Goal: Task Accomplishment & Management: Manage account settings

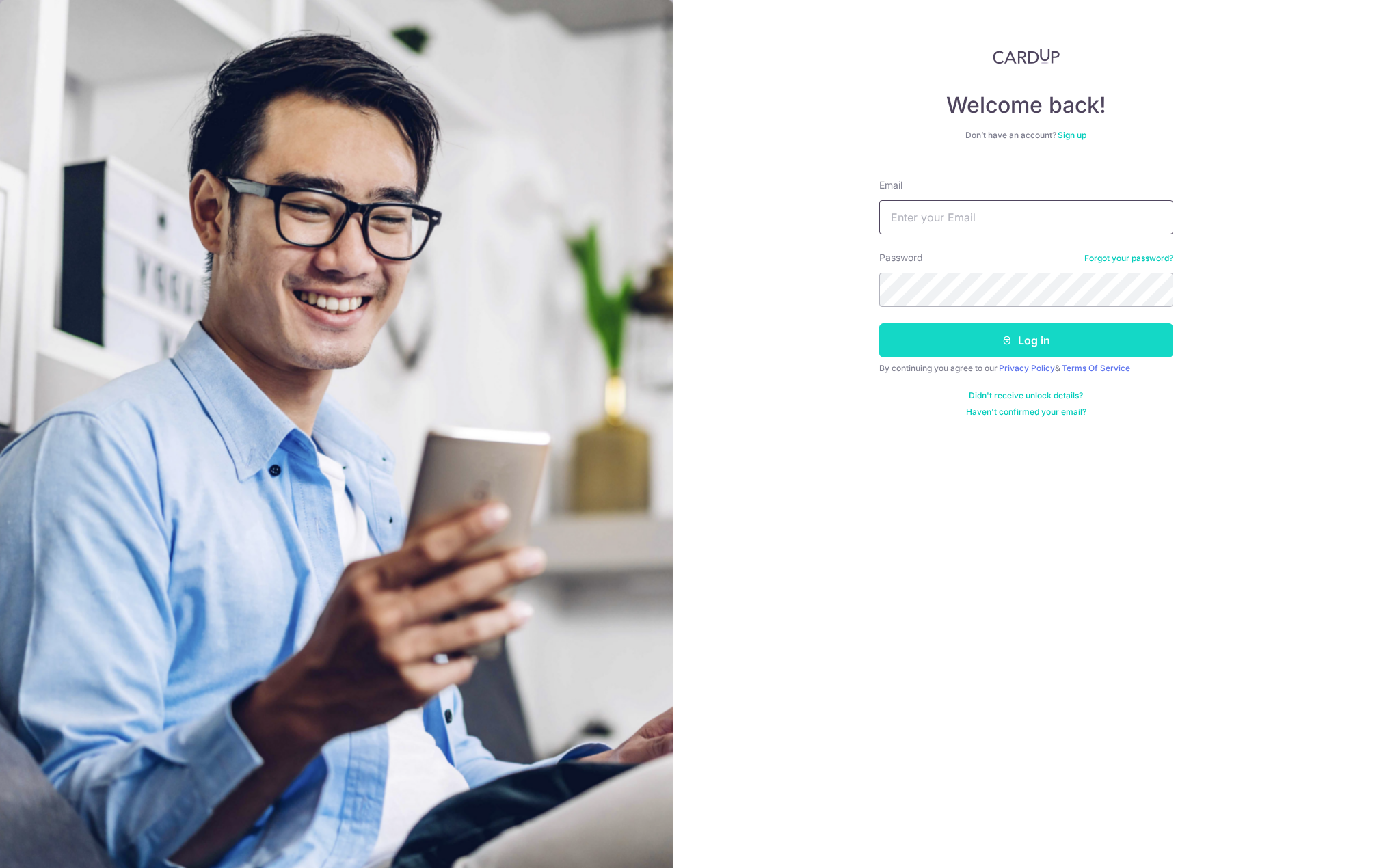
type input "yuanzhe.chen@gmail.com"
click at [980, 340] on button "Log in" at bounding box center [1026, 340] width 294 height 35
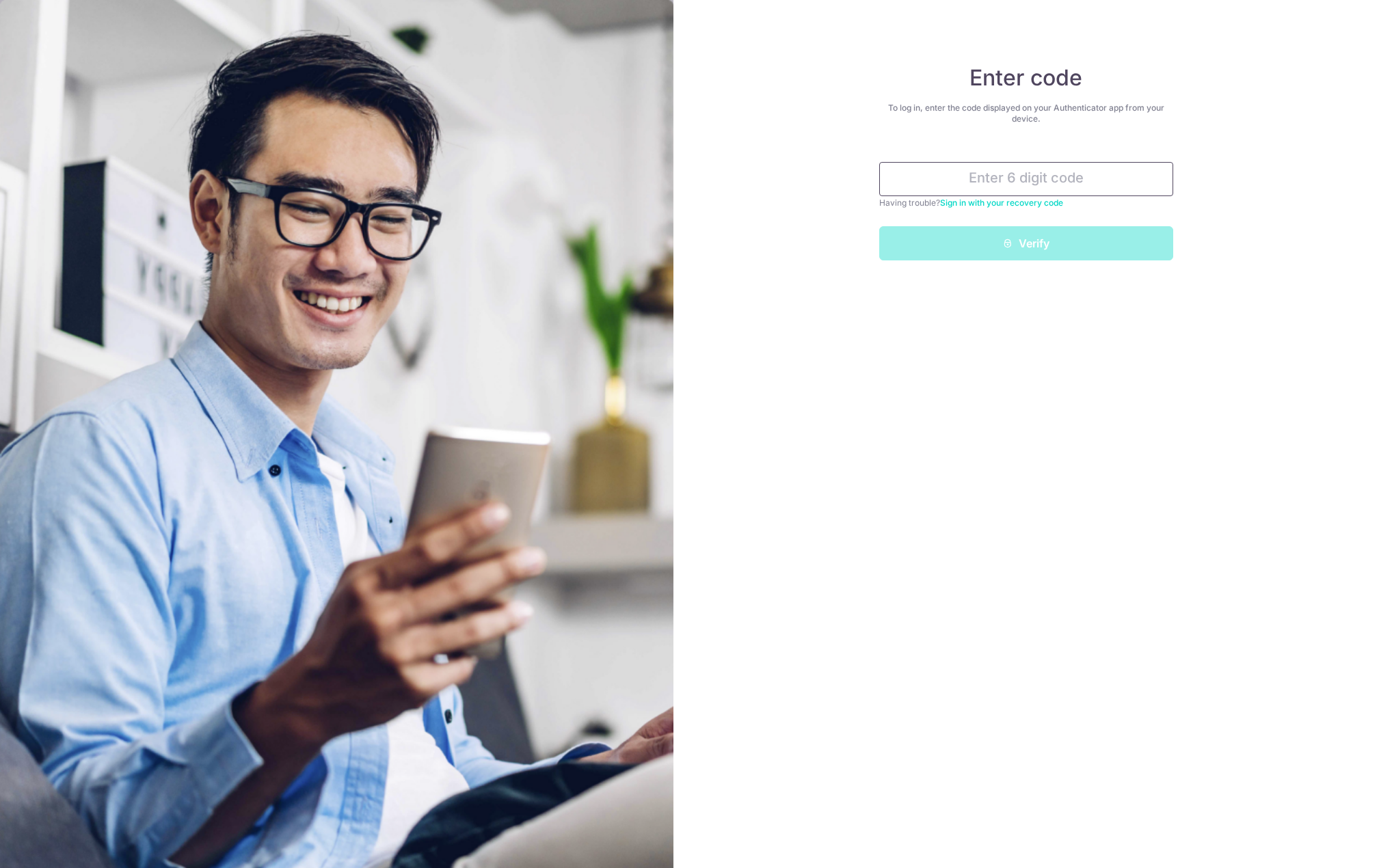
click at [1020, 176] on input "text" at bounding box center [1026, 180] width 294 height 35
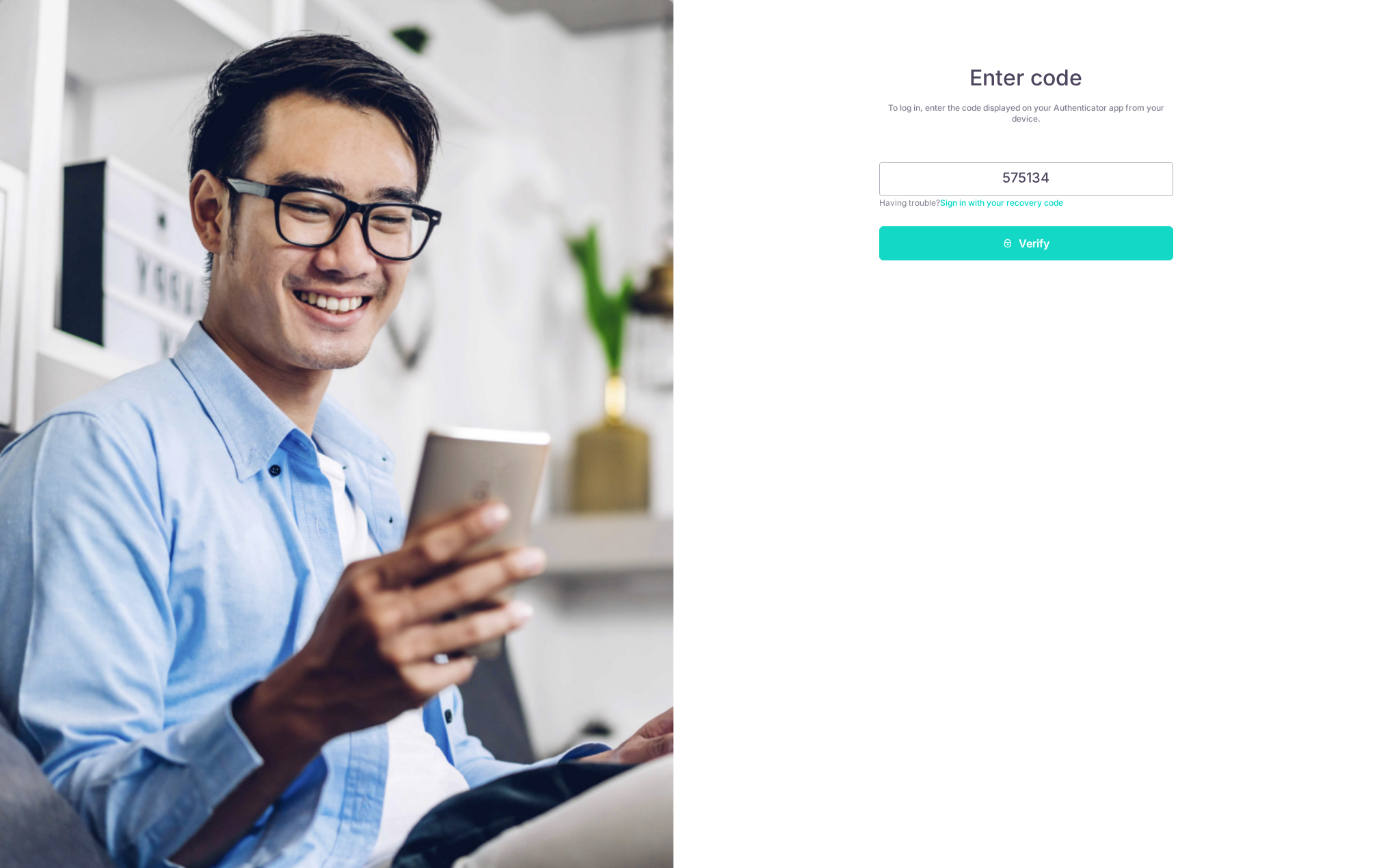
type input "575134"
click at [1007, 249] on button "Verify" at bounding box center [1026, 243] width 294 height 35
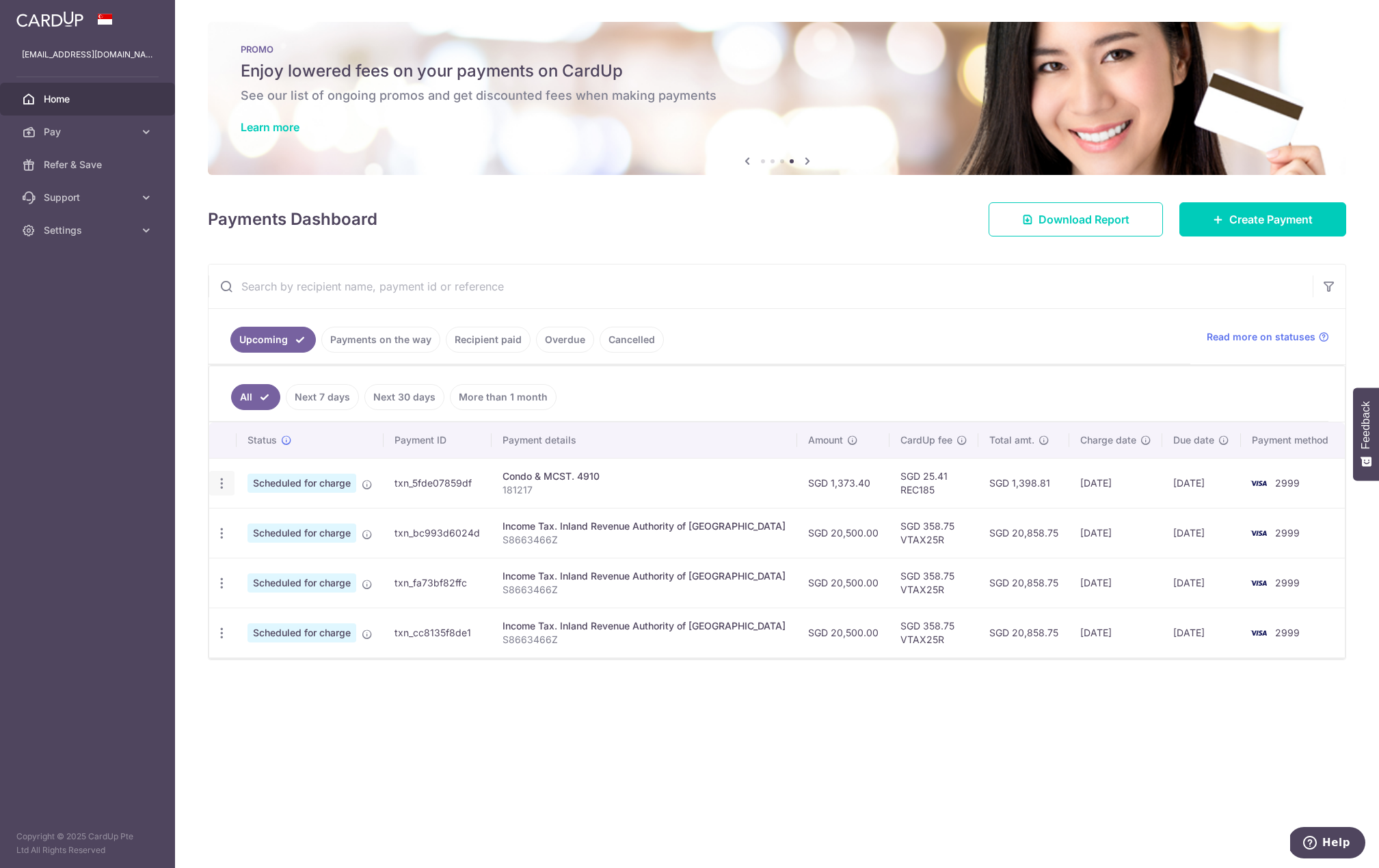
click at [218, 488] on icon "button" at bounding box center [222, 483] width 14 height 14
click at [275, 522] on span "Update payment" at bounding box center [294, 521] width 93 height 16
radio input "true"
type input "1,373.40"
type input "10/10/2025"
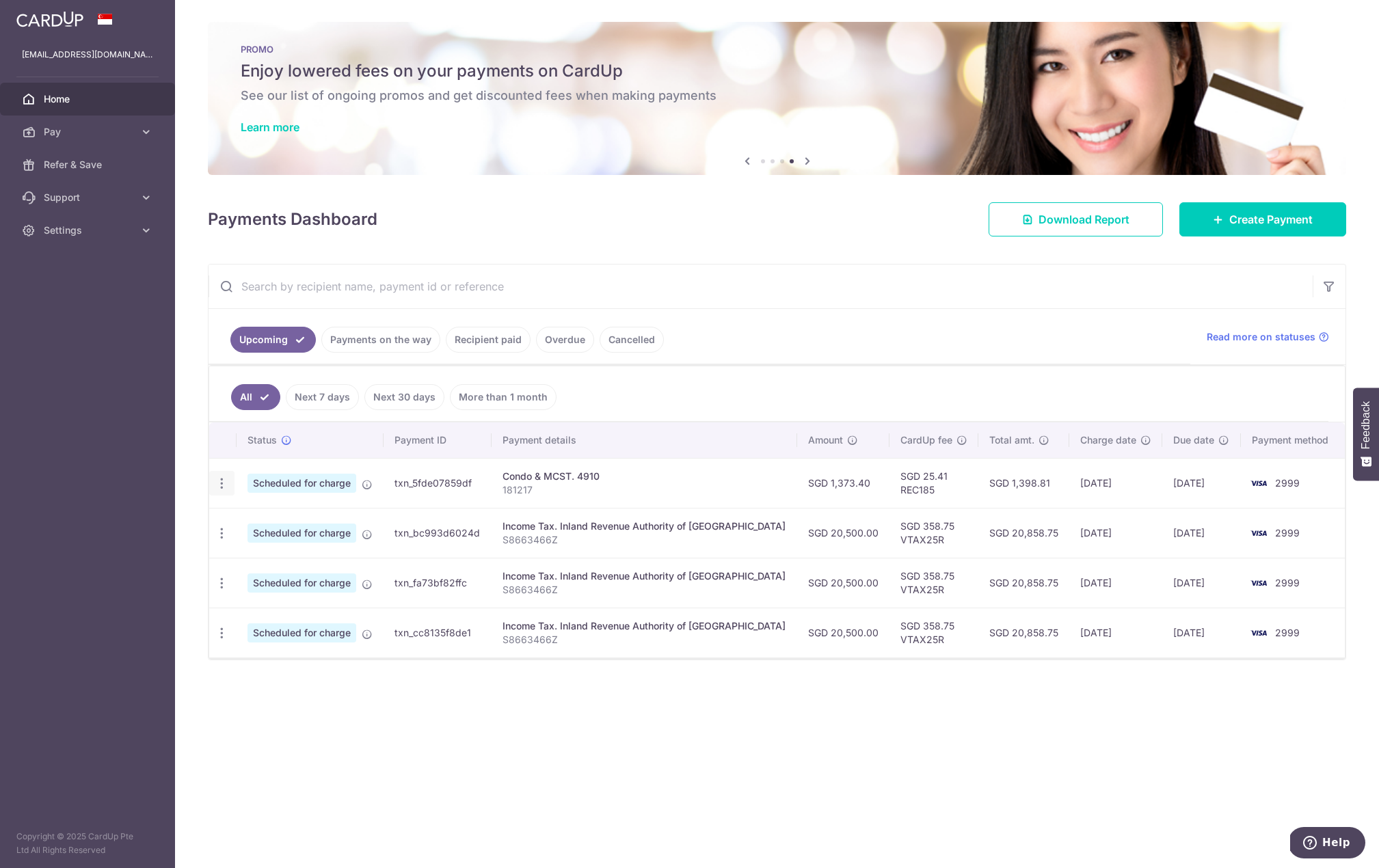
type input "181217"
type input "REC185"
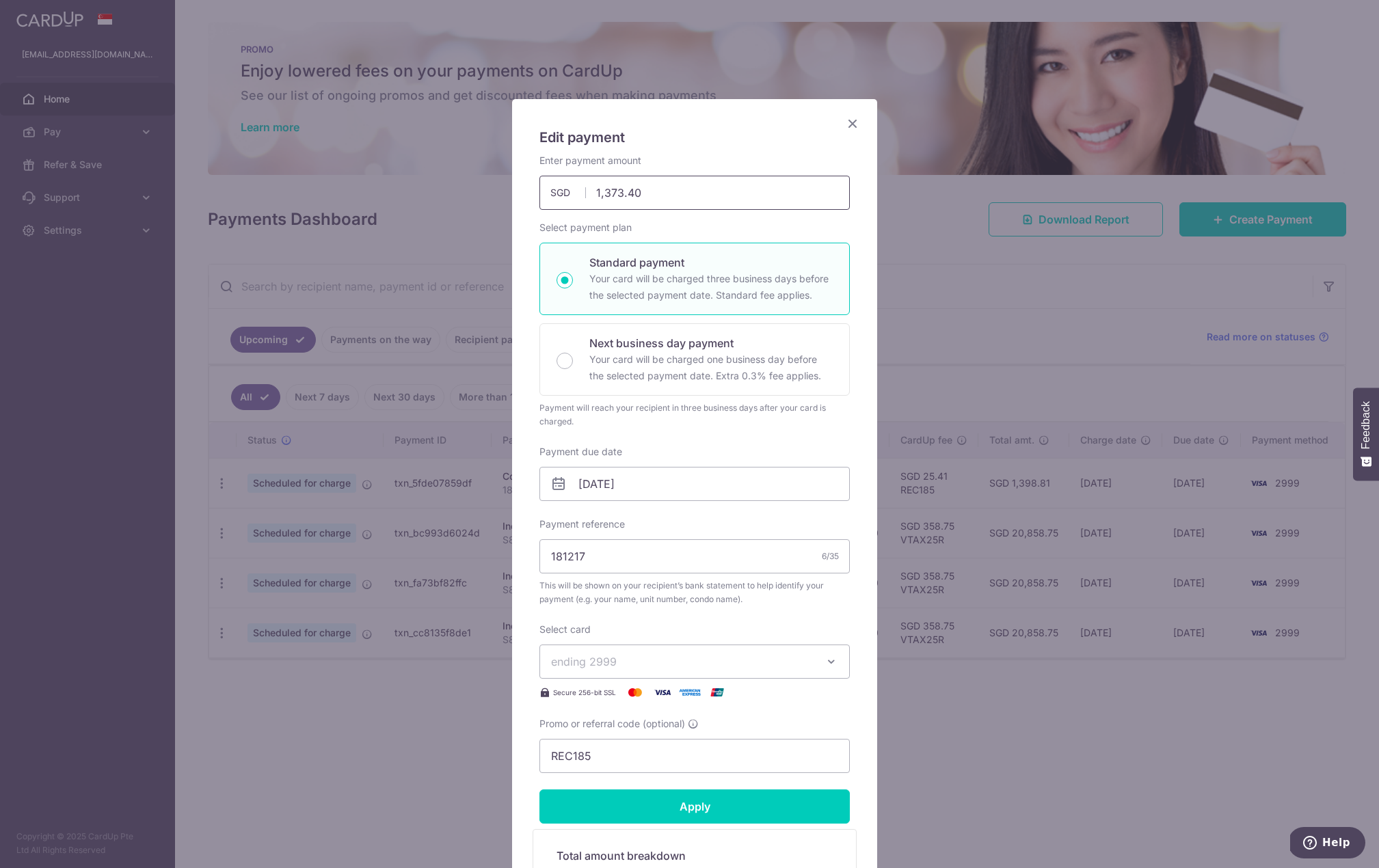
drag, startPoint x: 537, startPoint y: 192, endPoint x: 495, endPoint y: 191, distance: 42.0
click at [495, 191] on div "Edit payment By clicking apply, you will make changes to all payments to 4910 s…" at bounding box center [690, 434] width 1379 height 868
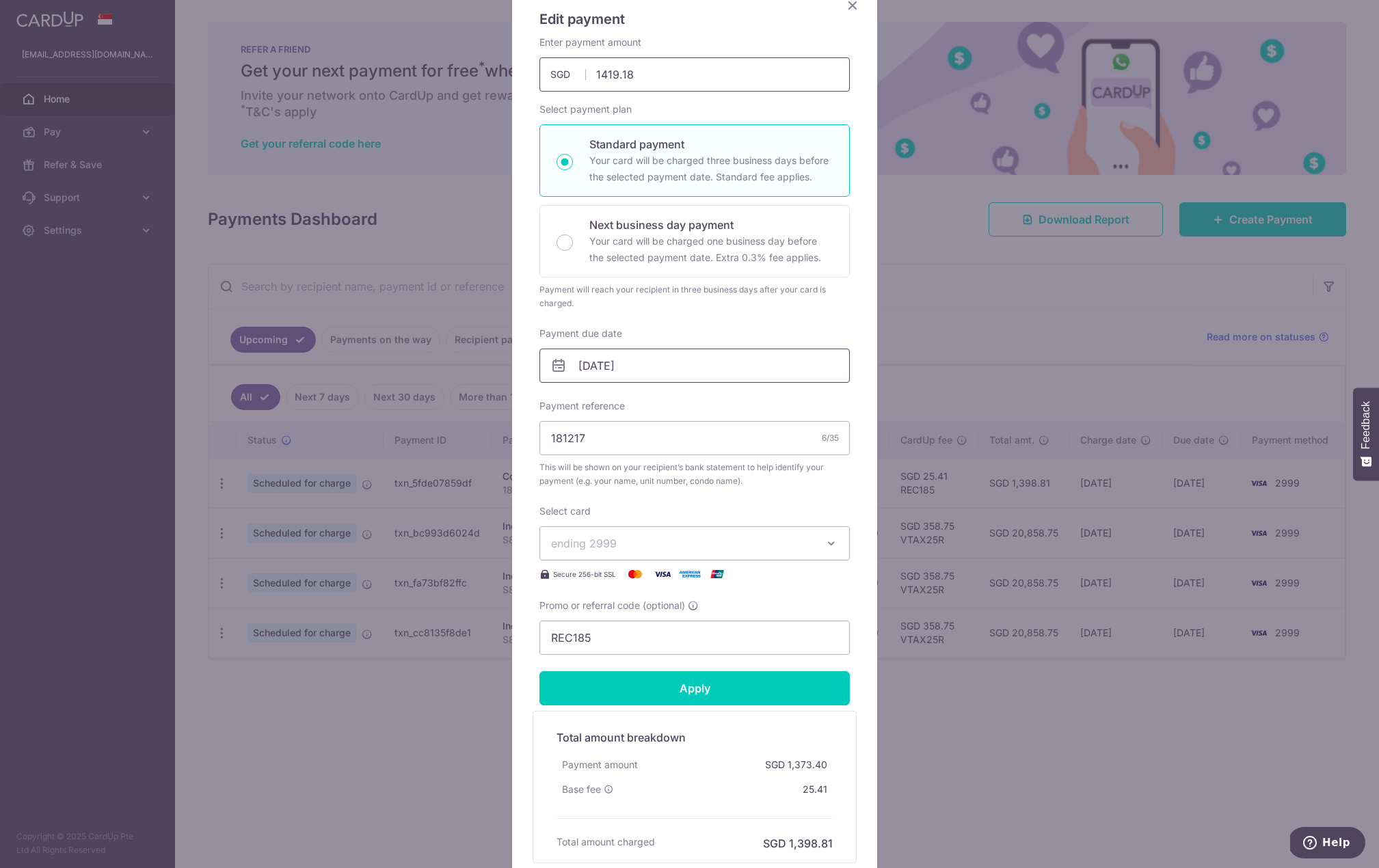
scroll to position [104, 0]
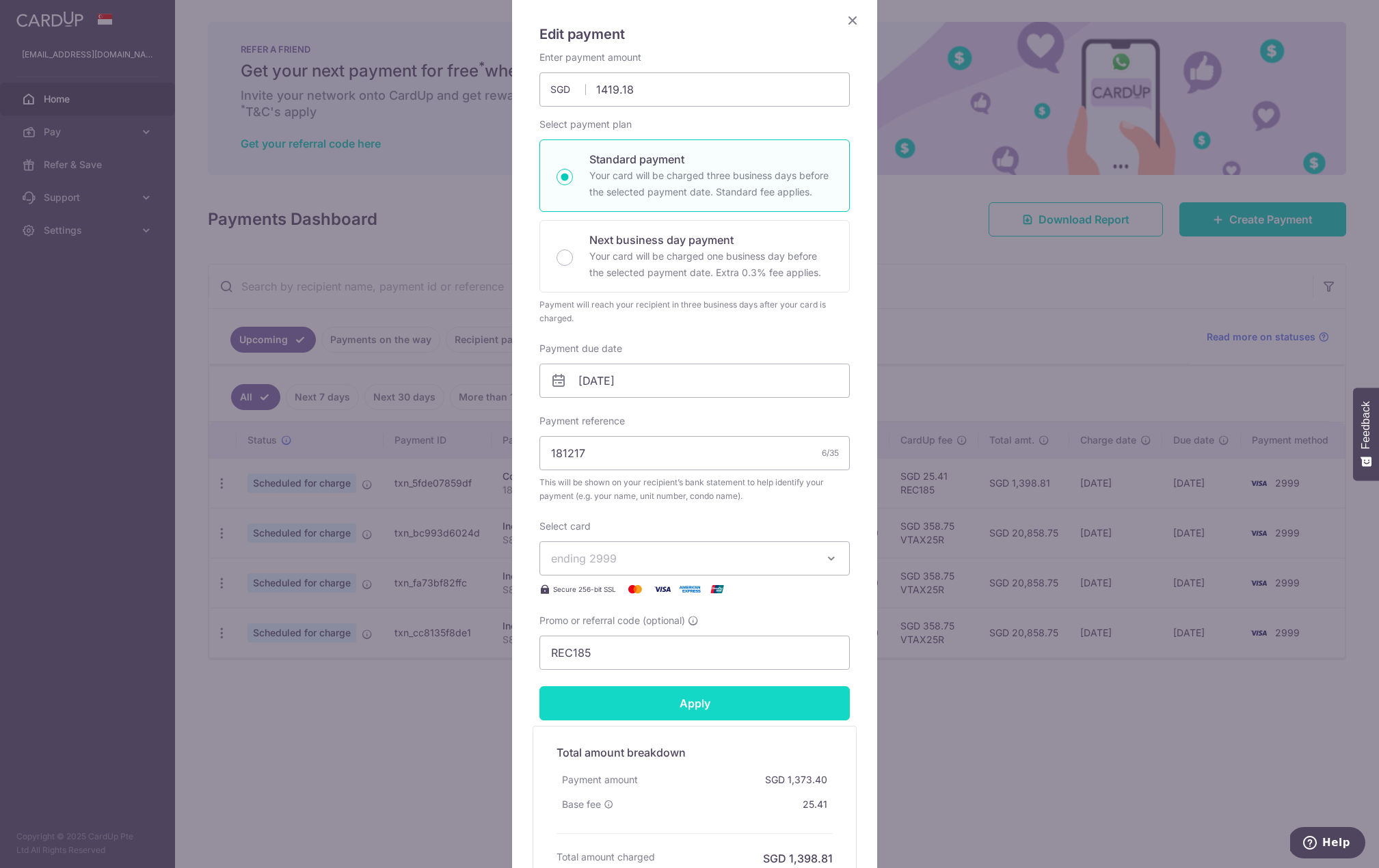
type input "1,419.18"
click at [720, 706] on input "Apply" at bounding box center [694, 703] width 311 height 35
type input "Successfully Applied"
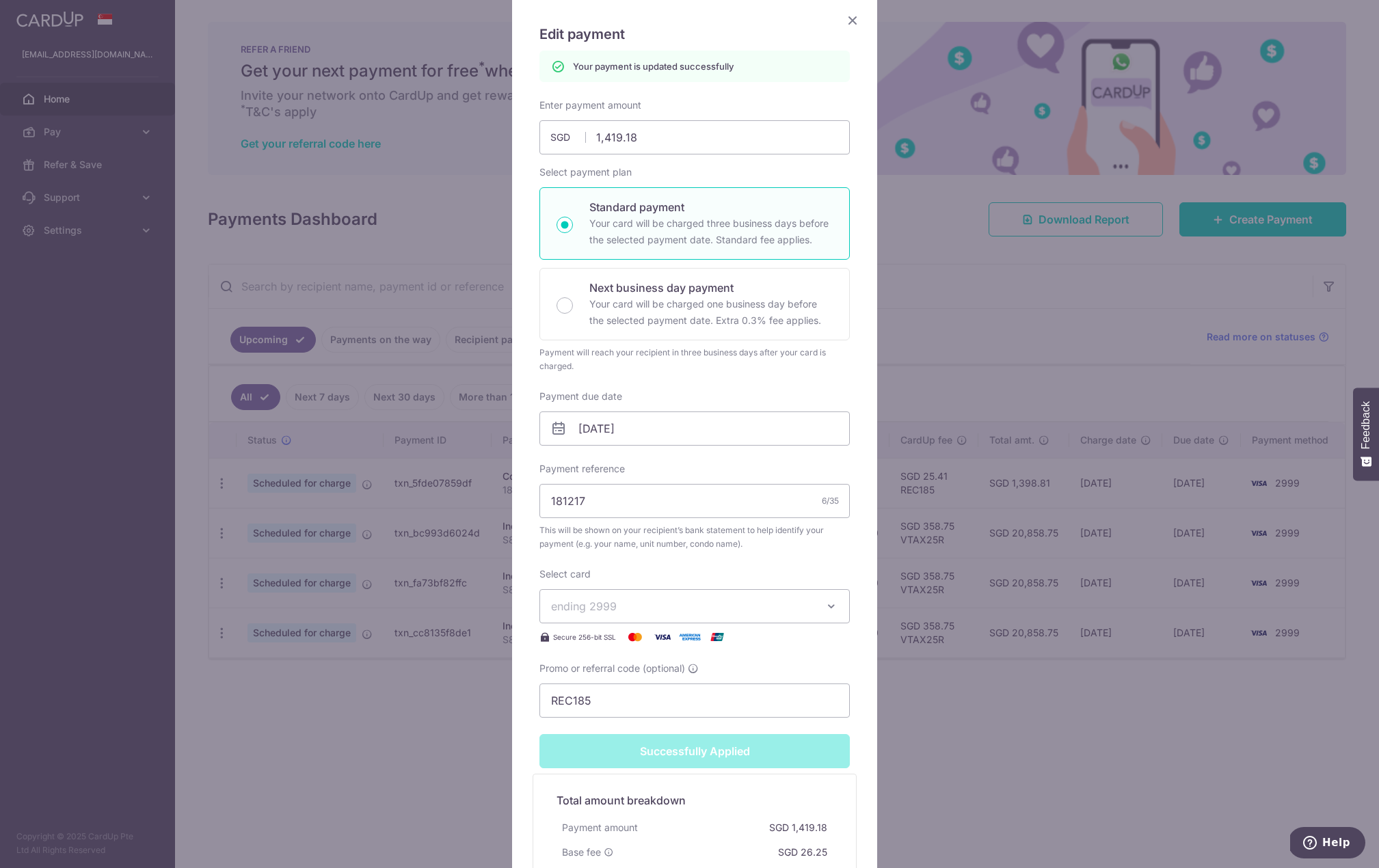
click at [844, 16] on icon "Close" at bounding box center [852, 20] width 16 height 17
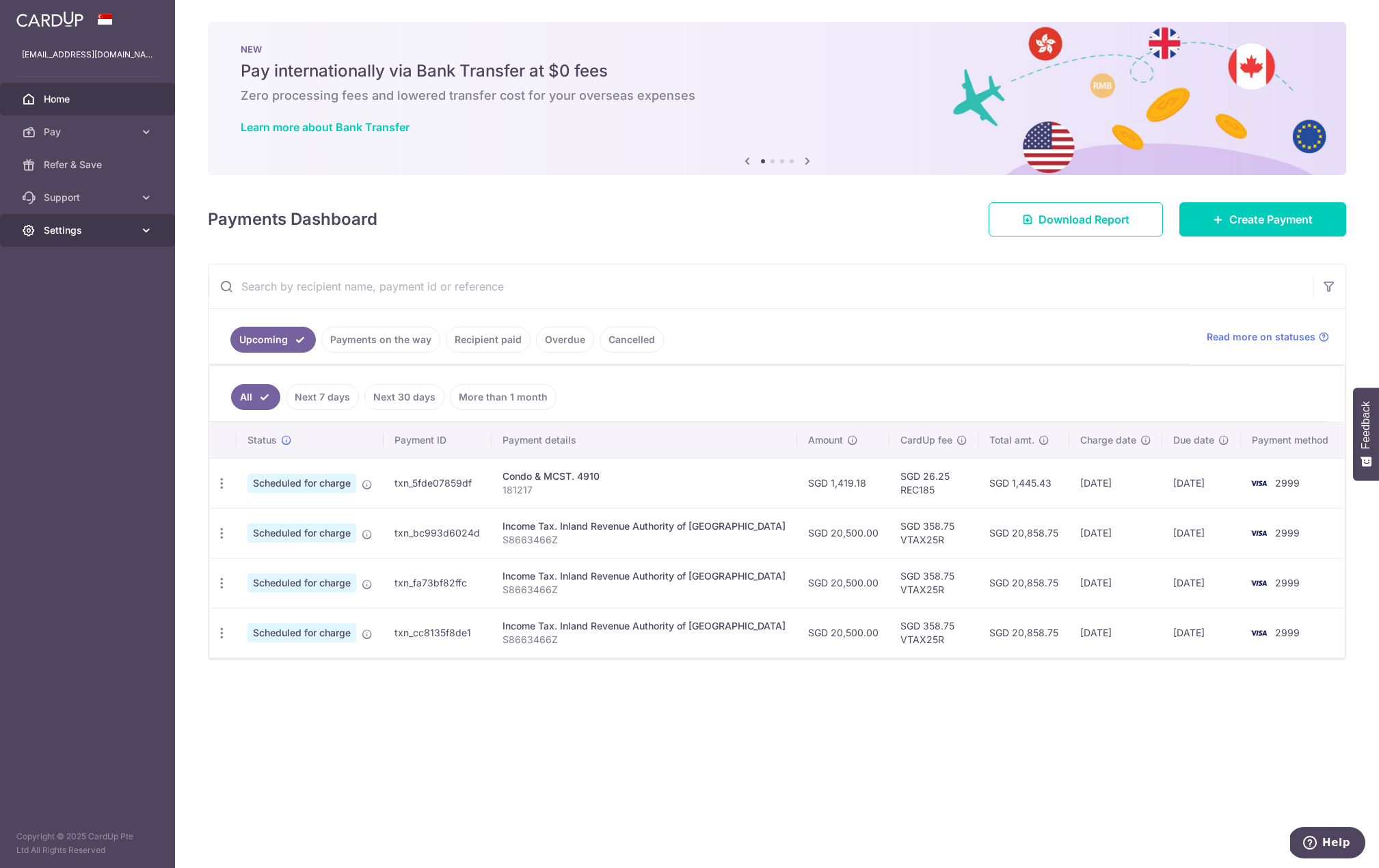
click at [92, 242] on link "Settings" at bounding box center [87, 231] width 175 height 33
click at [77, 301] on span "Logout" at bounding box center [89, 296] width 90 height 13
